Goal: Check status: Check status

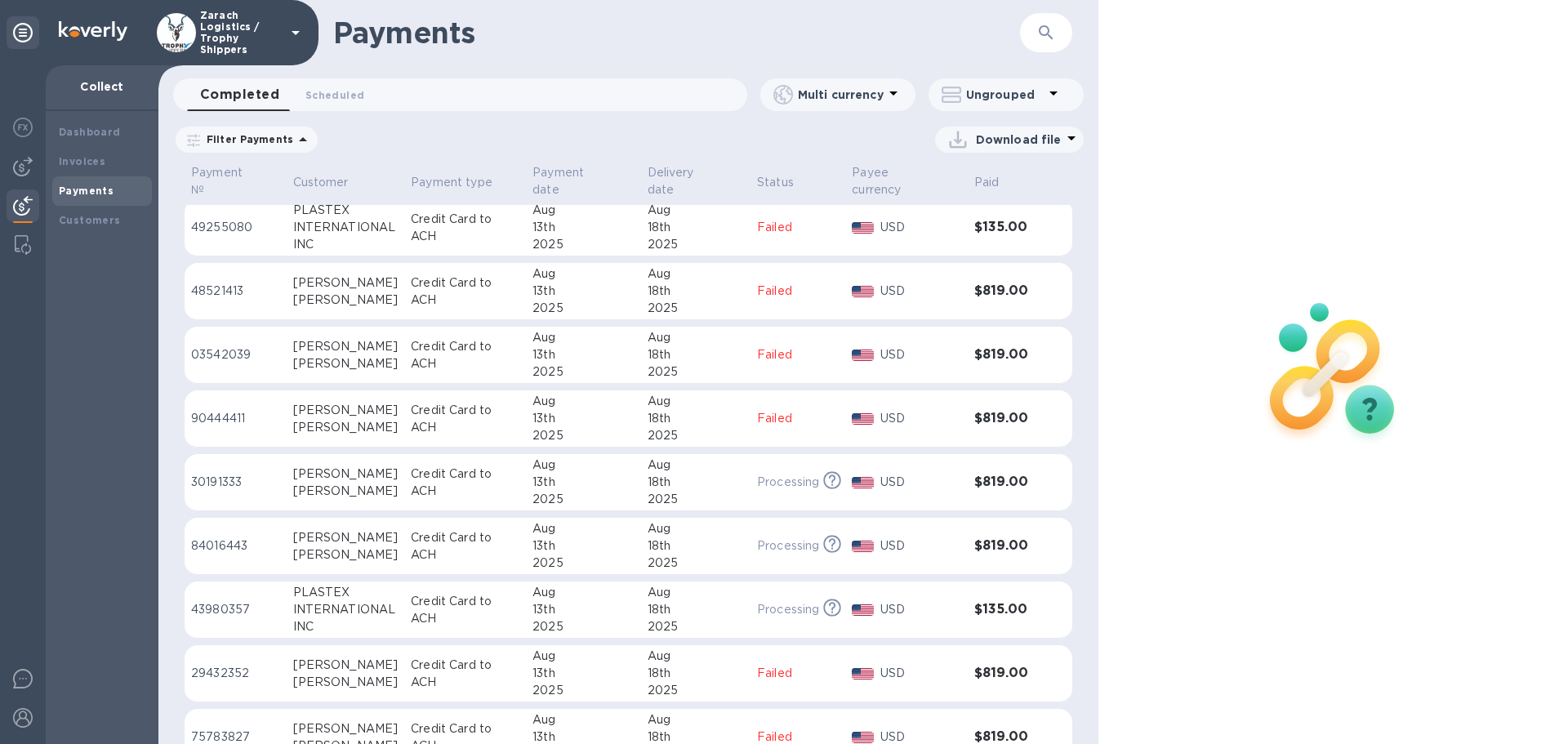
scroll to position [244, 0]
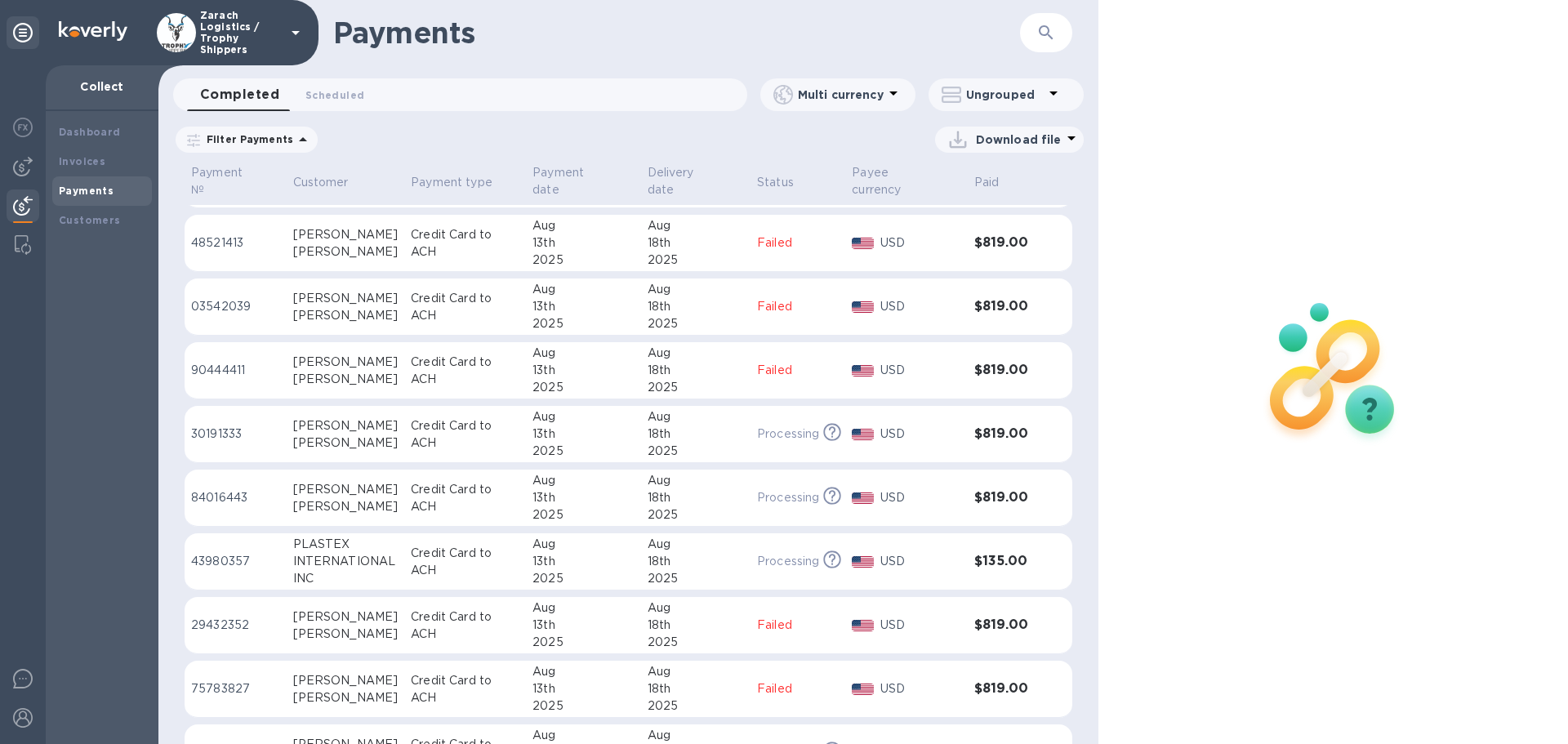
click at [228, 431] on p "30191333" at bounding box center [235, 434] width 89 height 17
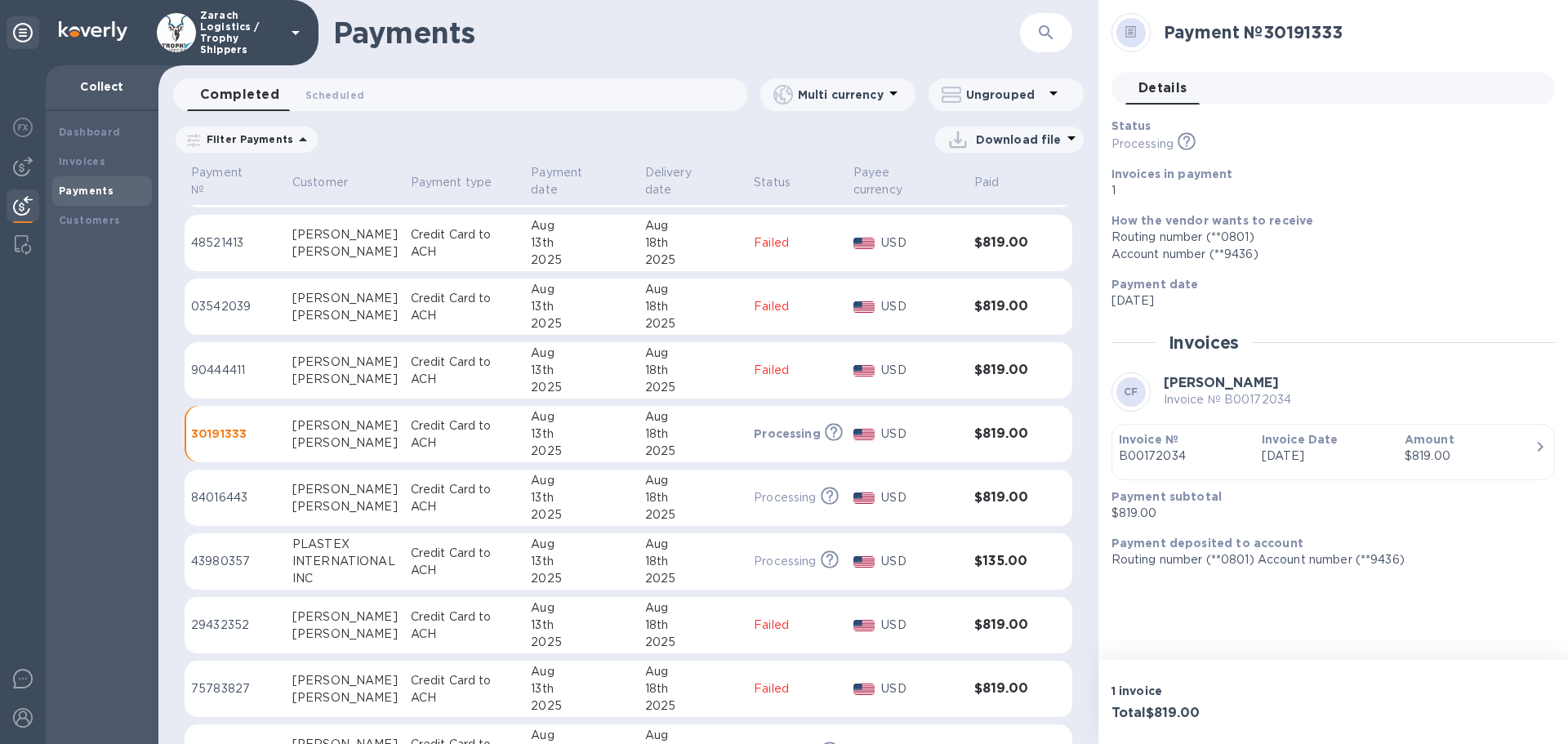
click at [223, 495] on p "84016443" at bounding box center [235, 498] width 88 height 17
click at [221, 431] on p "30191333" at bounding box center [235, 434] width 88 height 17
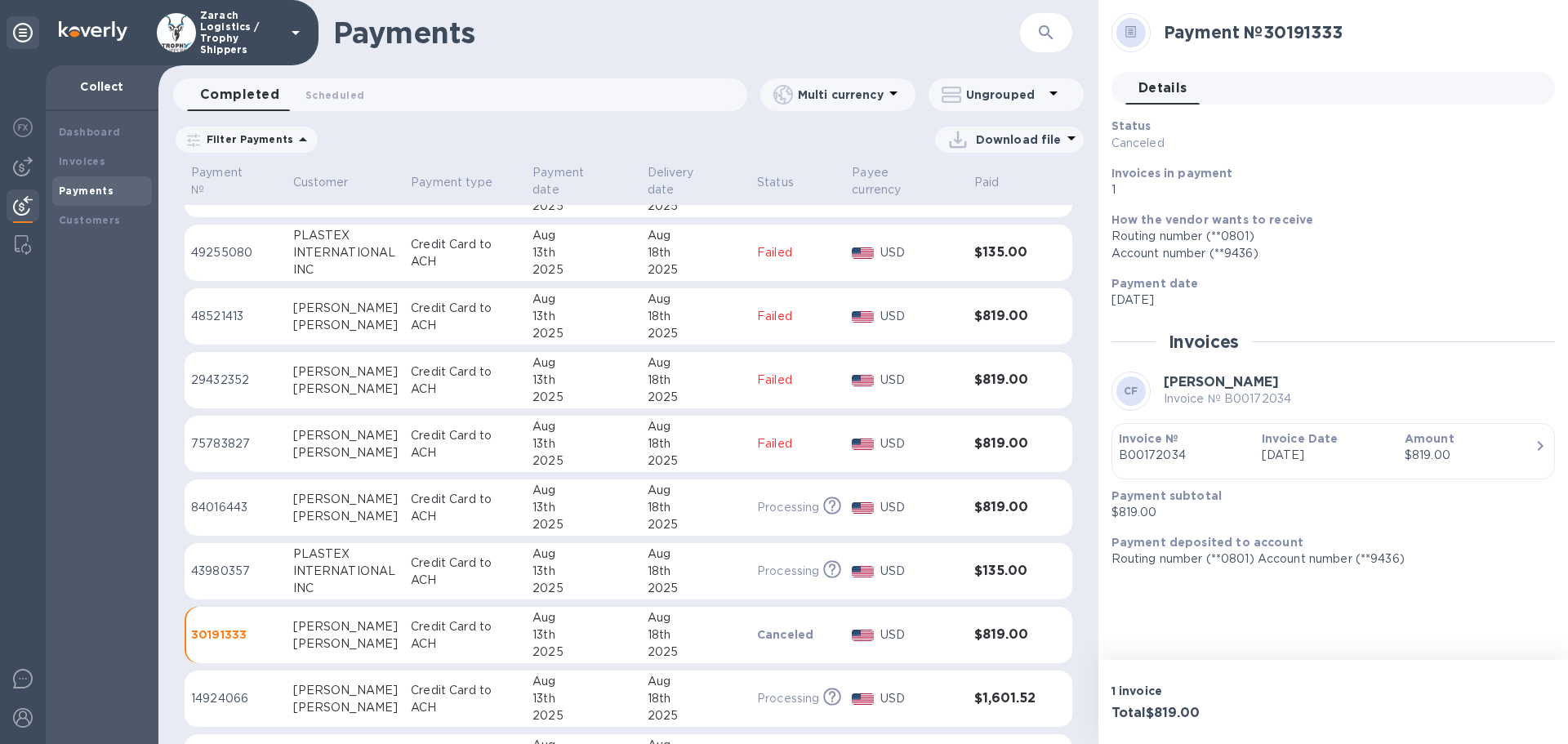
scroll to position [362, 0]
click at [215, 567] on p "43980357" at bounding box center [235, 571] width 89 height 17
click at [1147, 498] on b "Payment subtotal" at bounding box center [1166, 497] width 110 height 13
click at [1171, 467] on div "button" at bounding box center [1333, 469] width 429 height 9
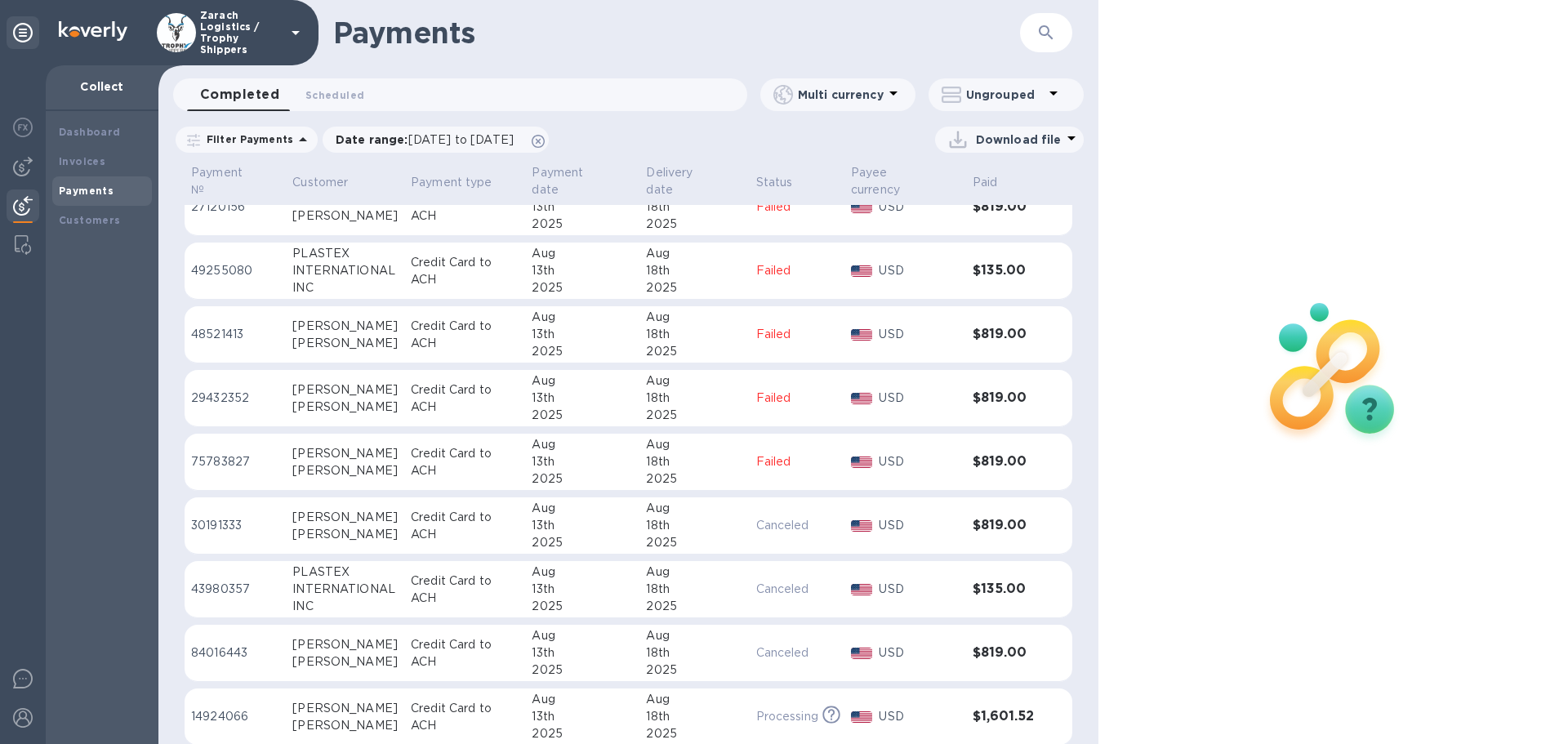
scroll to position [427, 0]
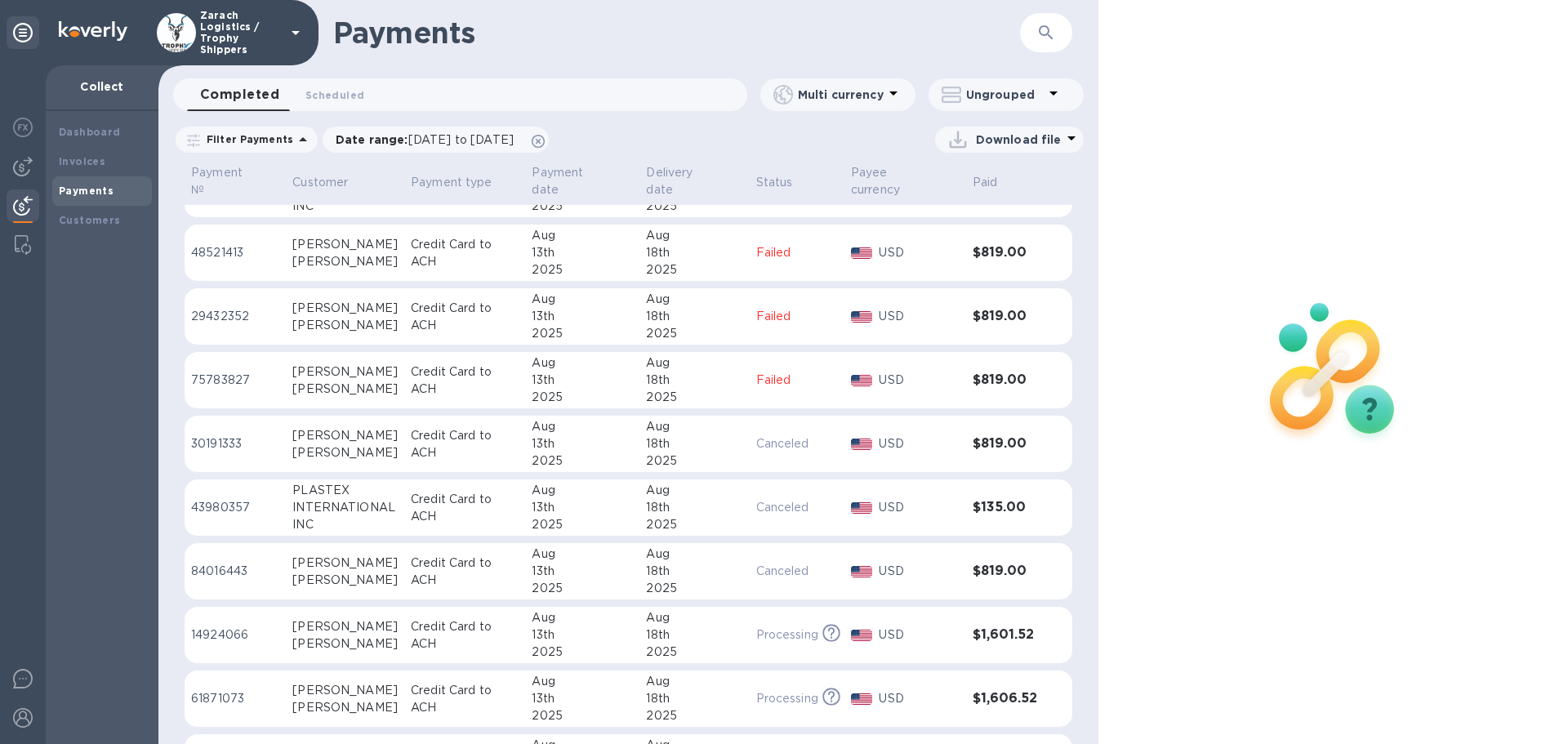
click at [22, 201] on img at bounding box center [23, 205] width 19 height 19
click at [67, 189] on b "Payments" at bounding box center [85, 190] width 55 height 12
click at [28, 200] on img at bounding box center [23, 205] width 19 height 19
click at [27, 680] on img at bounding box center [23, 678] width 19 height 19
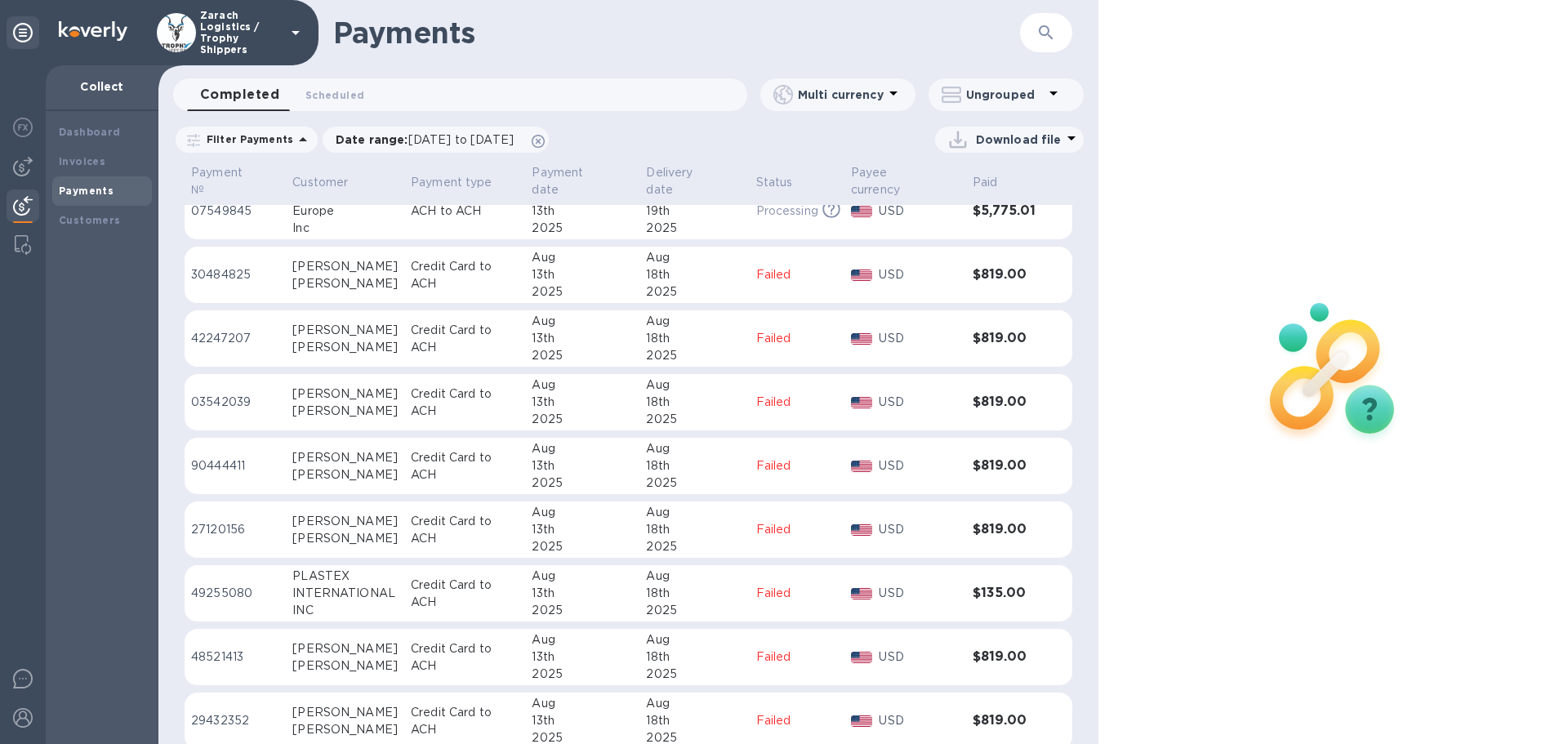
scroll to position [0, 0]
